Goal: Information Seeking & Learning: Learn about a topic

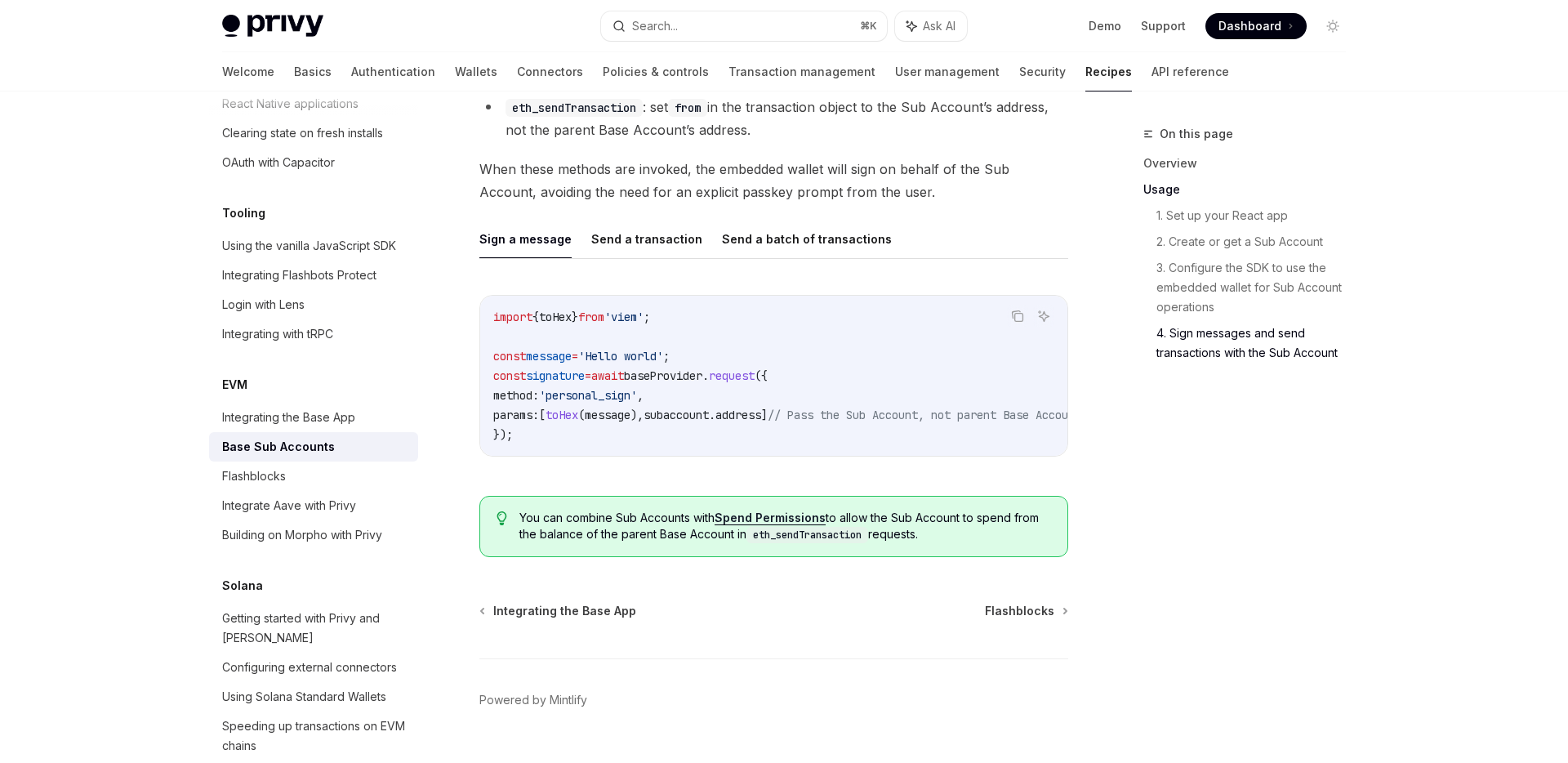
scroll to position [3663, 0]
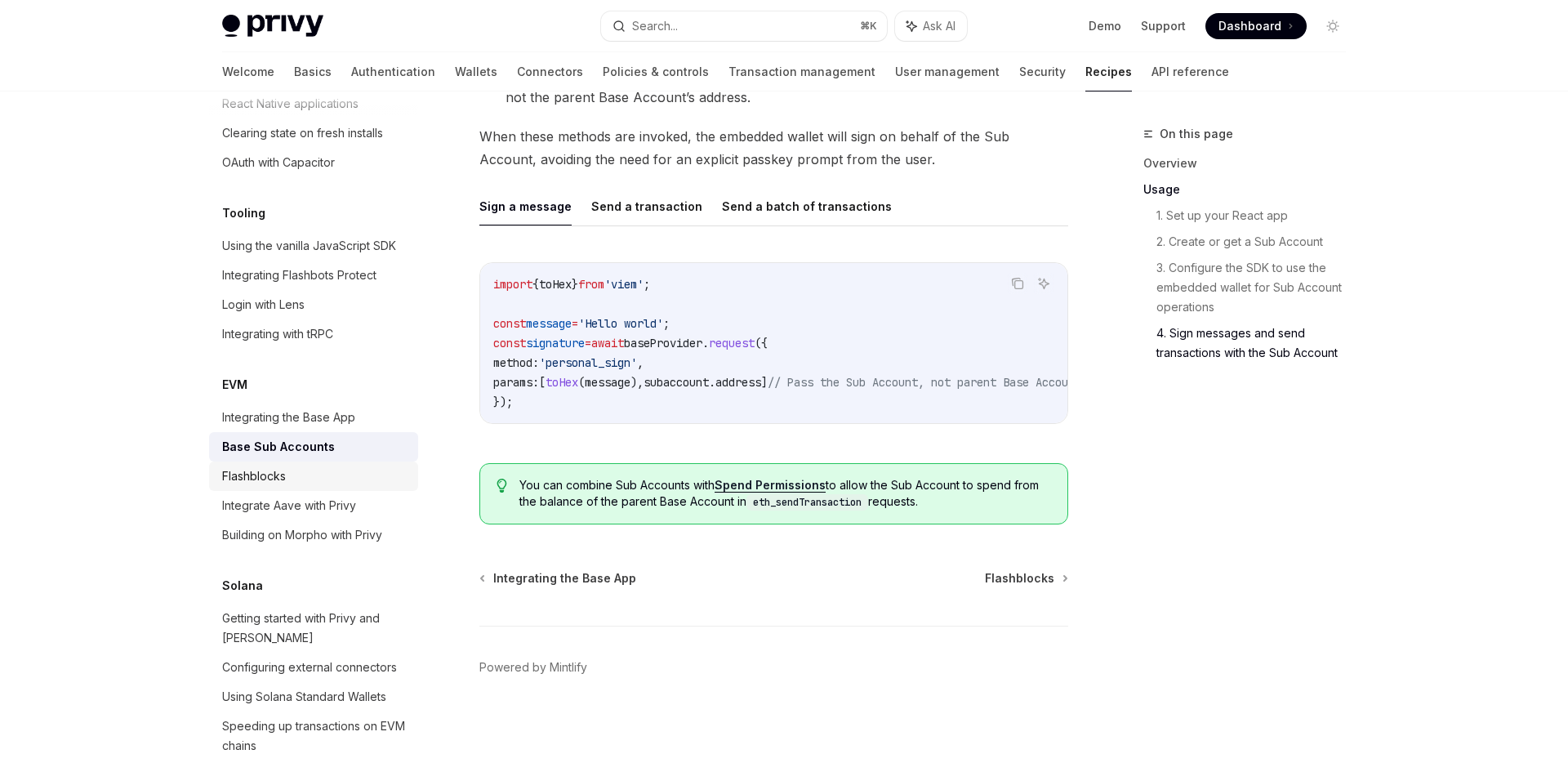
click at [319, 467] on div "Flashblocks" at bounding box center [315, 477] width 186 height 20
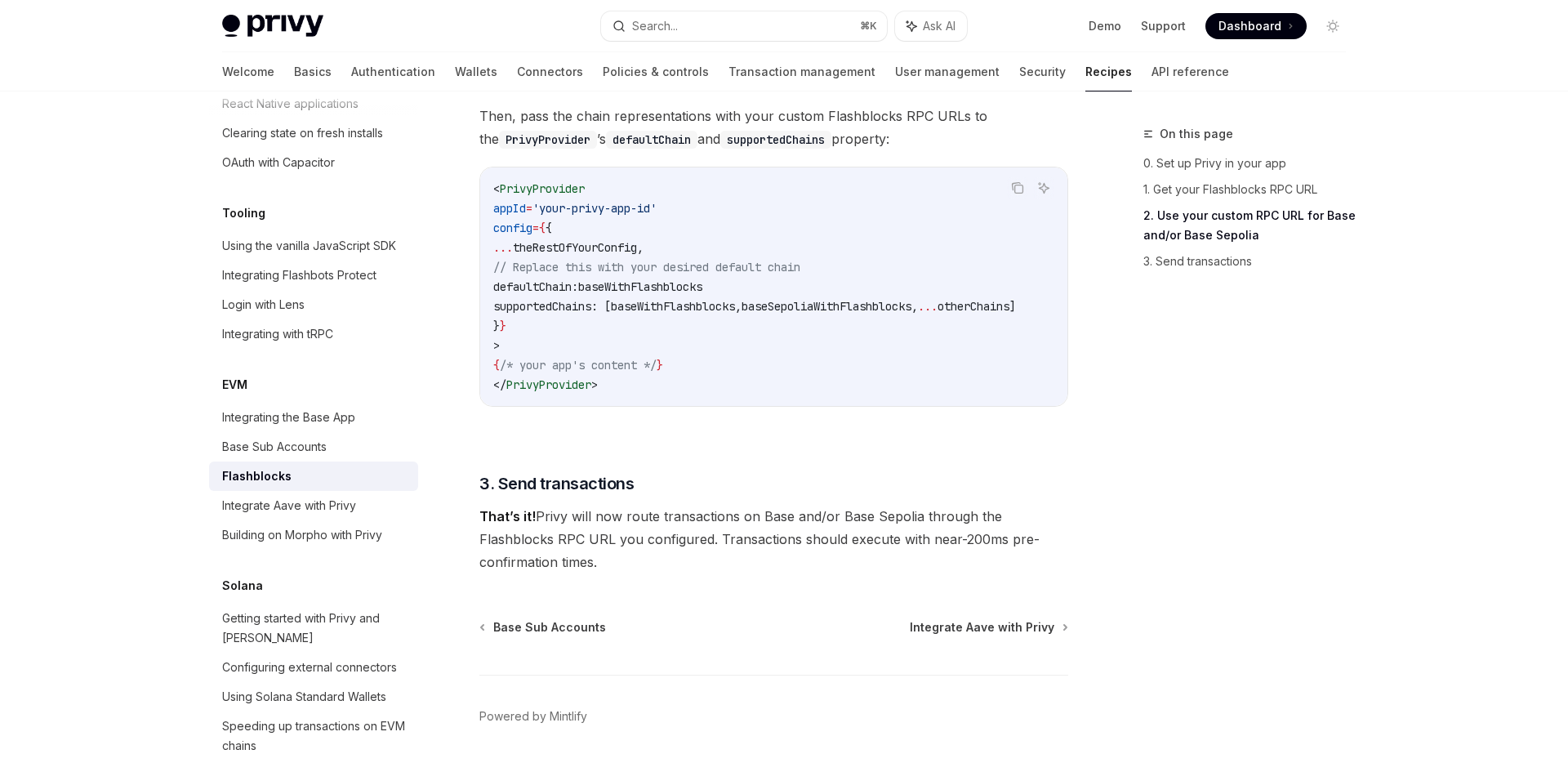
scroll to position [1115, 0]
click at [300, 437] on div "Base Sub Accounts" at bounding box center [274, 447] width 105 height 20
type textarea "*"
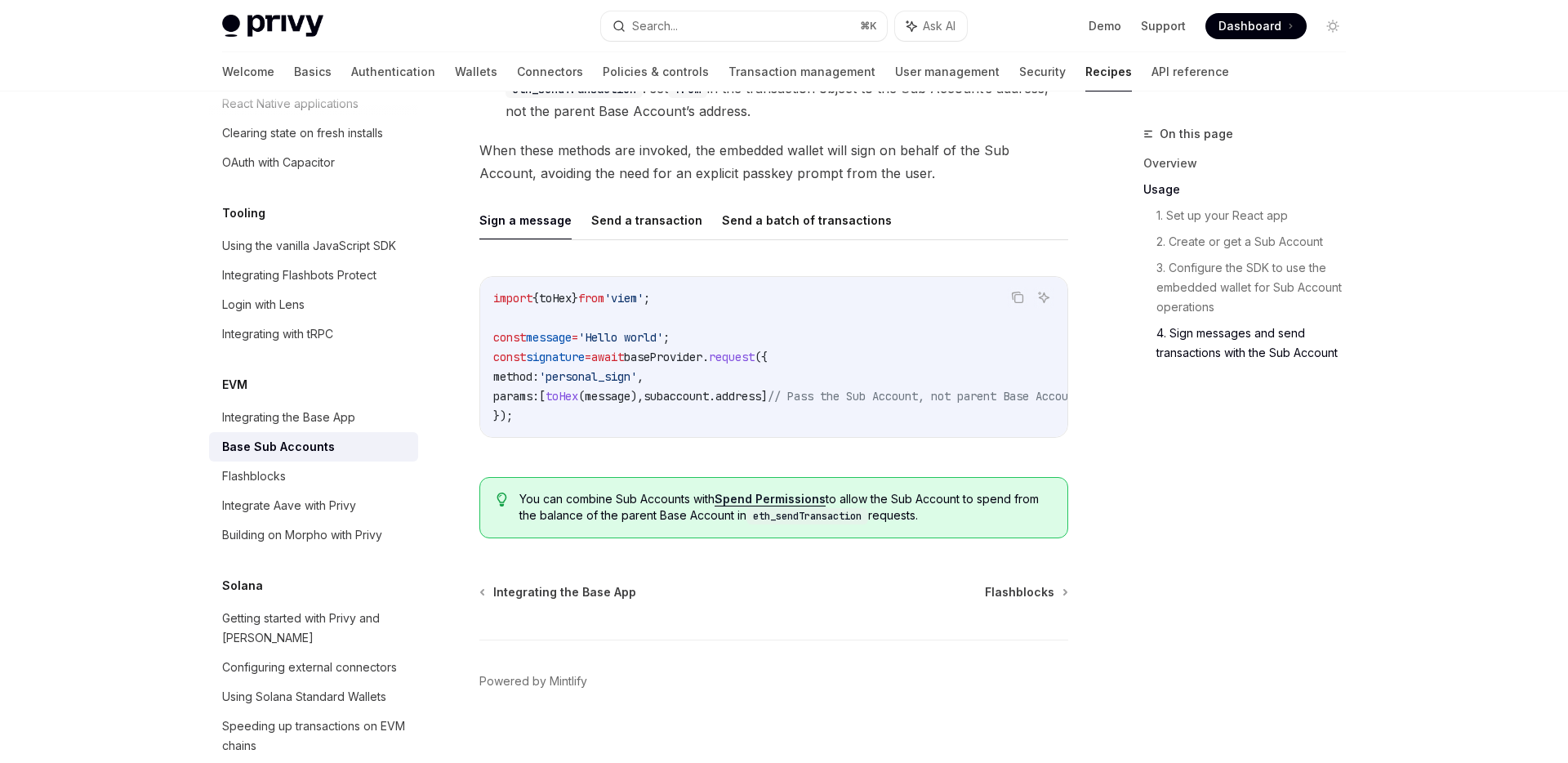
scroll to position [3658, 0]
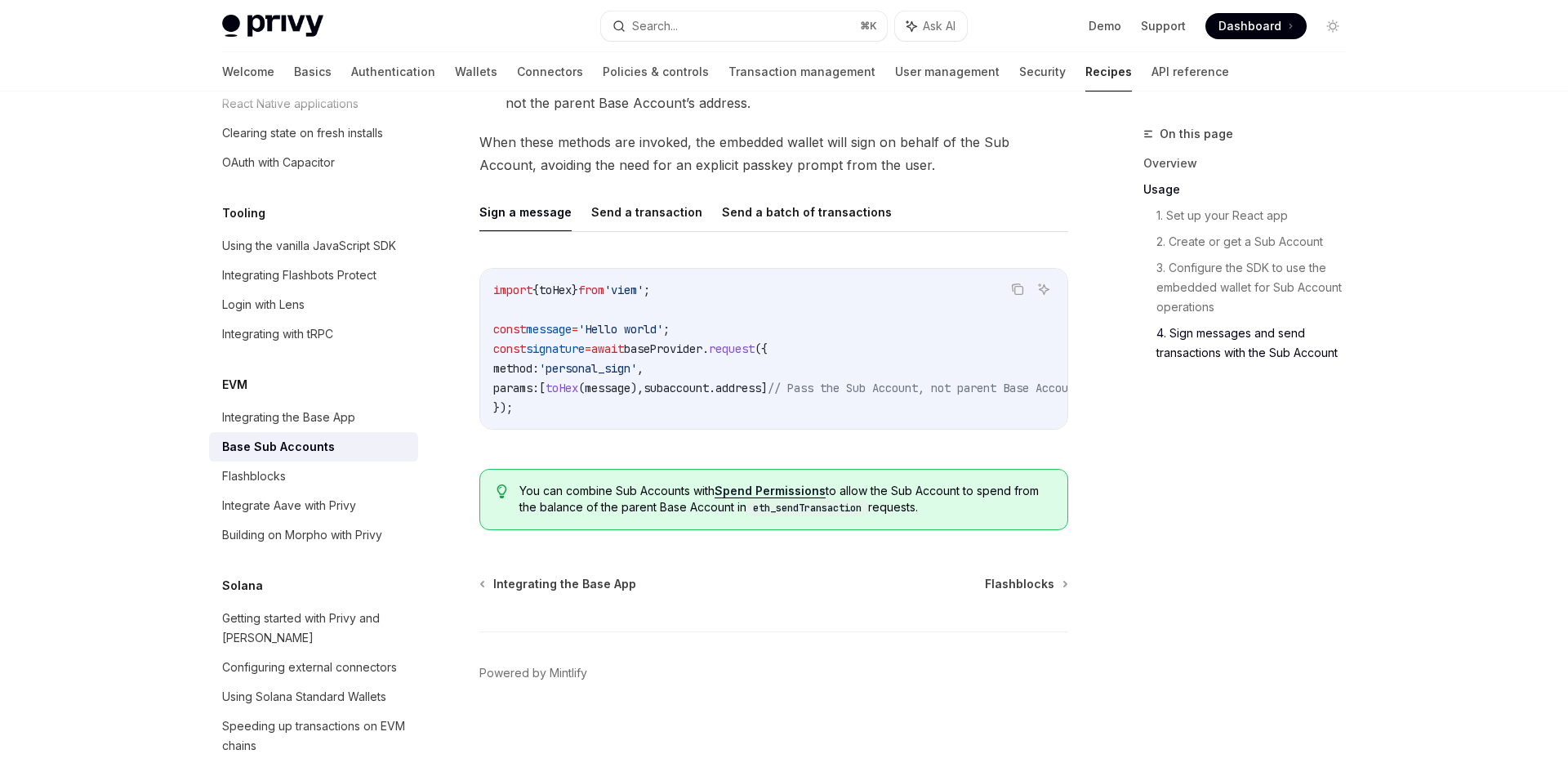
click at [309, 29] on img at bounding box center [273, 26] width 102 height 23
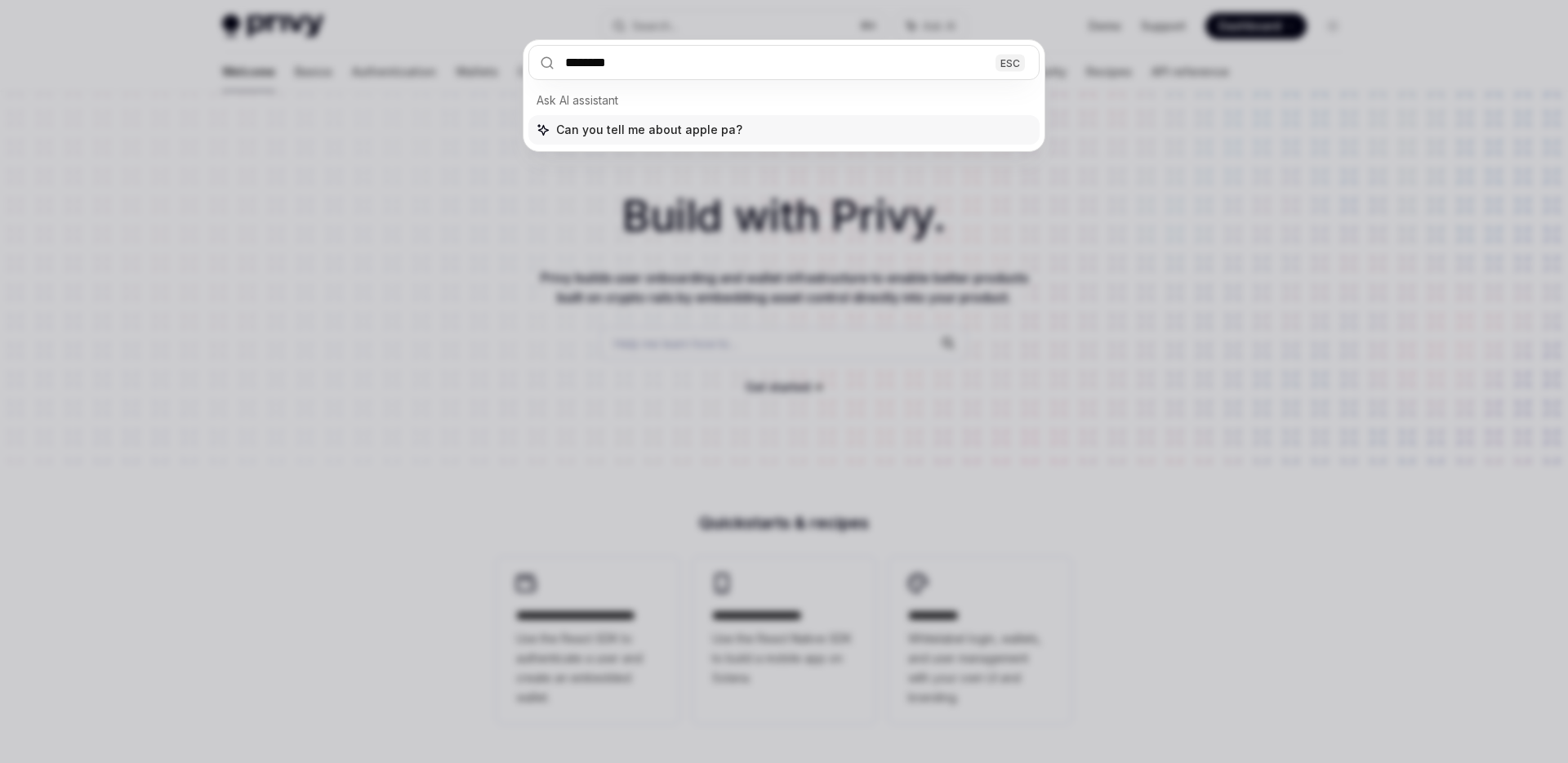
type input "*********"
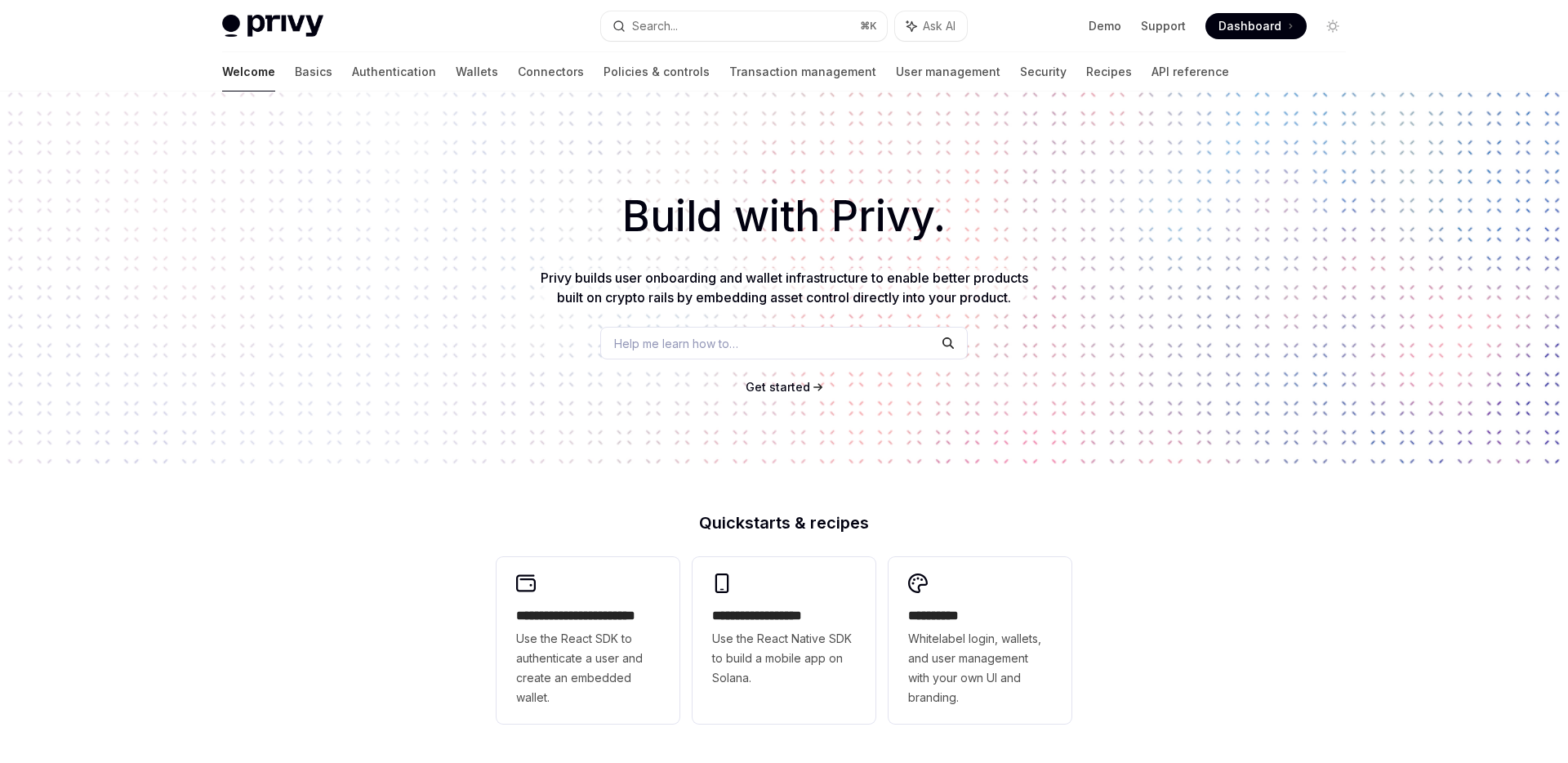
type textarea "*"
